Goal: Navigation & Orientation: Find specific page/section

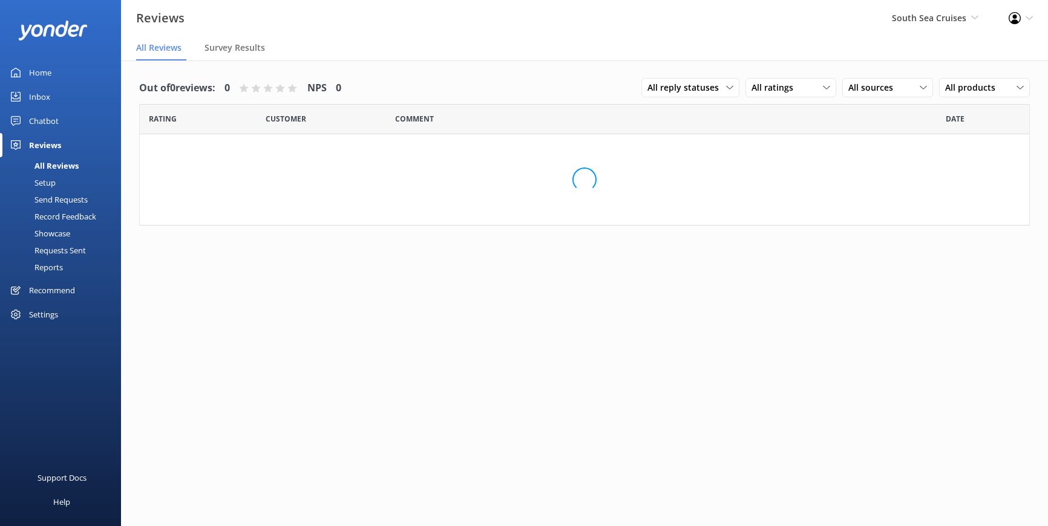
scroll to position [24, 0]
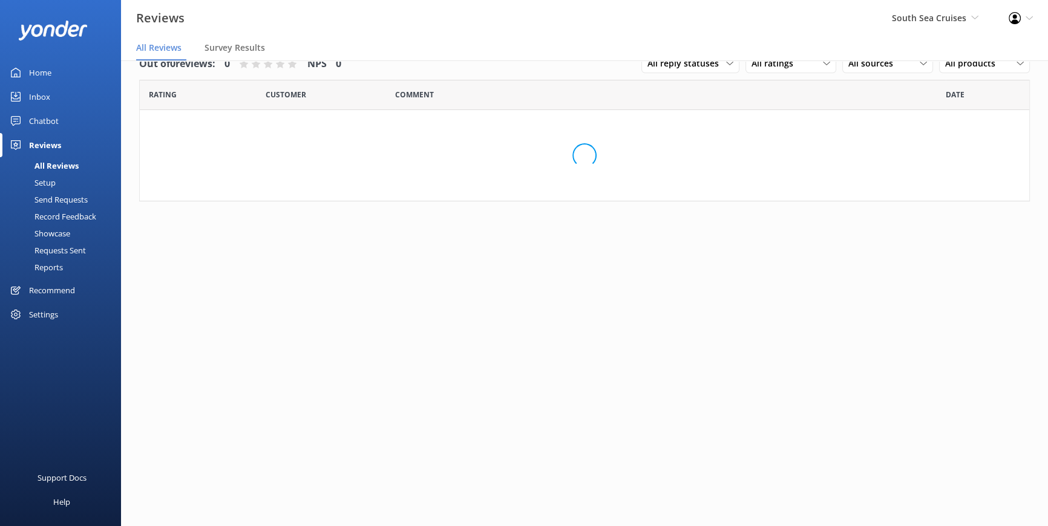
click at [72, 160] on div "All Reviews" at bounding box center [42, 165] width 71 height 17
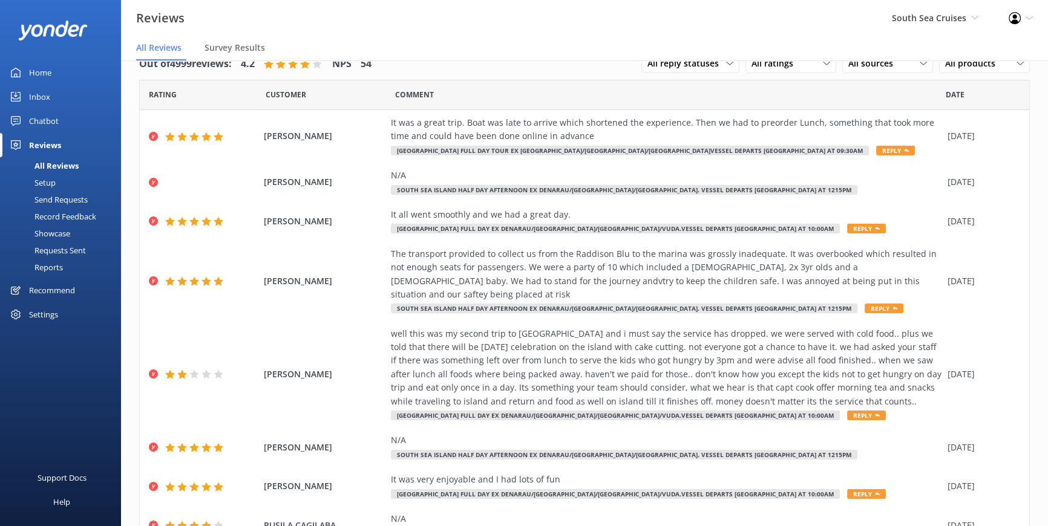
click at [52, 144] on div "Reviews" at bounding box center [45, 145] width 32 height 24
